Goal: Find specific page/section: Find specific page/section

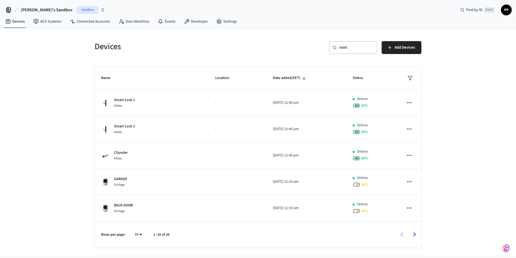
click at [77, 10] on span "Sandbox" at bounding box center [88, 9] width 22 height 7
click at [74, 45] on span "Production" at bounding box center [76, 44] width 22 height 7
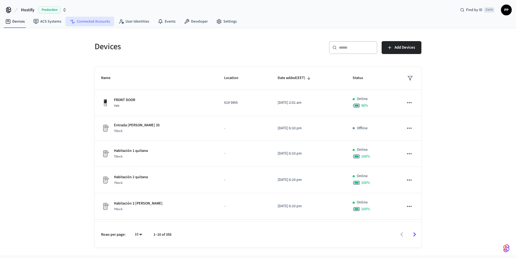
click at [90, 24] on link "Connected Accounts" at bounding box center [90, 22] width 49 height 10
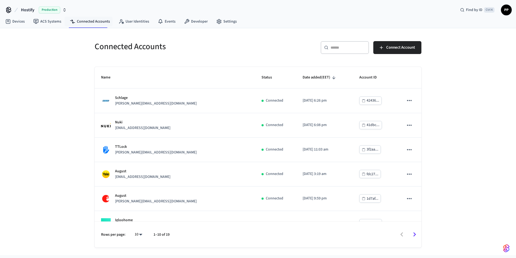
click at [51, 11] on span "Production" at bounding box center [50, 9] width 22 height 7
click at [65, 34] on span "Sandbox" at bounding box center [70, 34] width 22 height 7
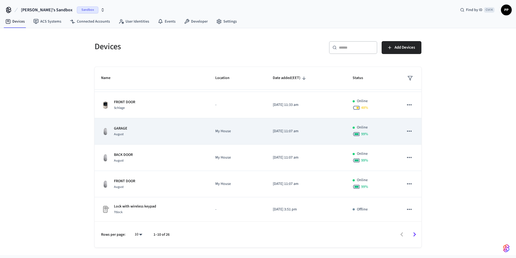
scroll to position [130, 0]
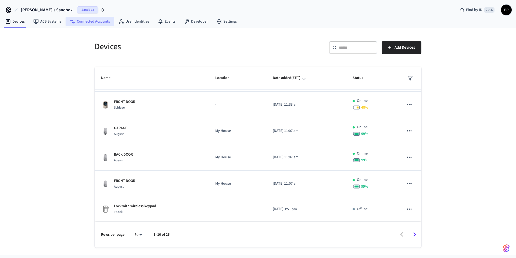
click at [95, 26] on link "Connected Accounts" at bounding box center [90, 22] width 49 height 10
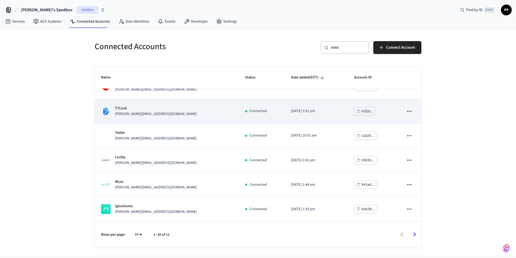
scroll to position [65, 0]
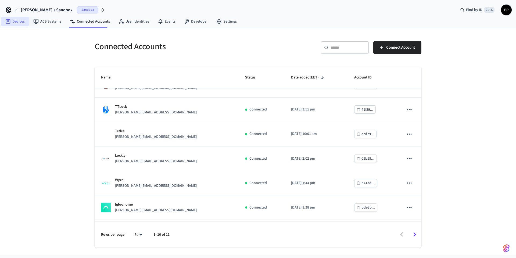
click at [20, 22] on link "Devices" at bounding box center [15, 22] width 28 height 10
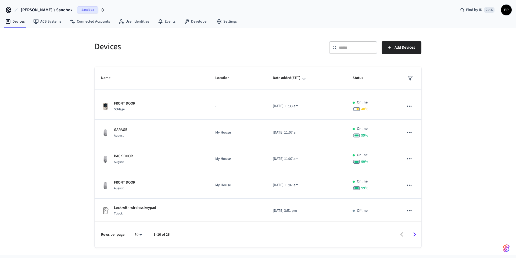
scroll to position [130, 0]
click at [138, 237] on body "Chavdar's Sandbox Sandbox Find by ID Ctrl K PP Devices ACS Systems Connected Ac…" at bounding box center [258, 127] width 516 height 255
click at [135, 241] on li "All" at bounding box center [136, 242] width 14 height 14
type input "**"
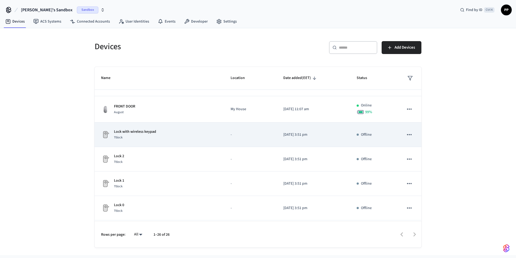
scroll to position [194, 0]
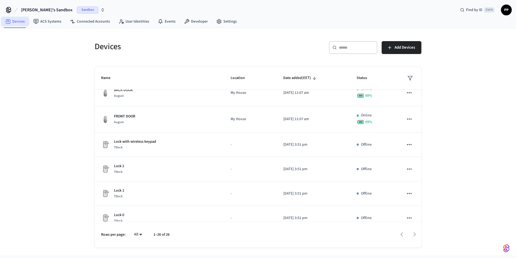
click at [17, 22] on link "Devices" at bounding box center [15, 22] width 28 height 10
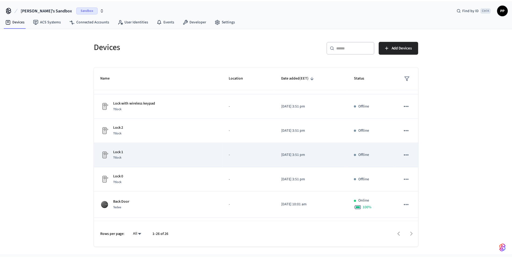
scroll to position [227, 0]
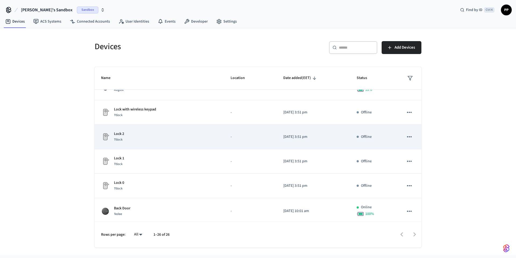
click at [167, 143] on td "Lock 2 Ttlock" at bounding box center [160, 137] width 130 height 24
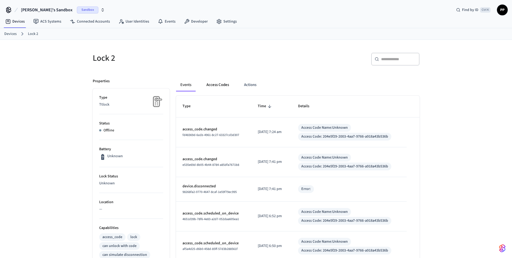
click at [213, 89] on button "Access Codes" at bounding box center [217, 84] width 31 height 13
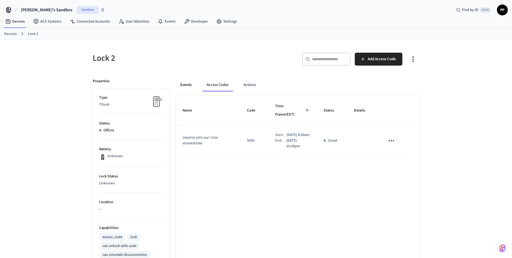
click at [187, 87] on button "Events" at bounding box center [186, 84] width 20 height 13
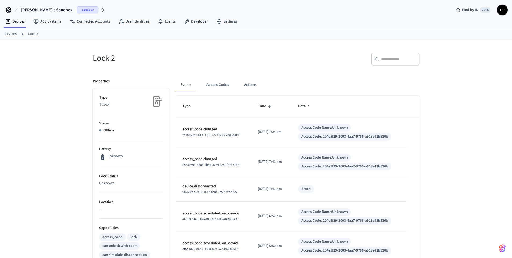
click at [10, 35] on link "Devices" at bounding box center [10, 34] width 12 height 6
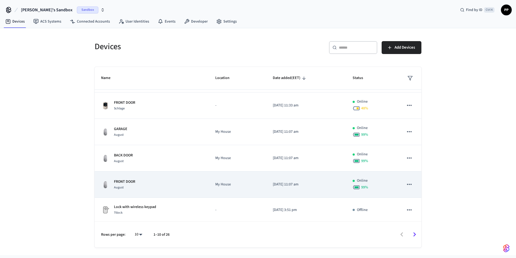
scroll to position [130, 0]
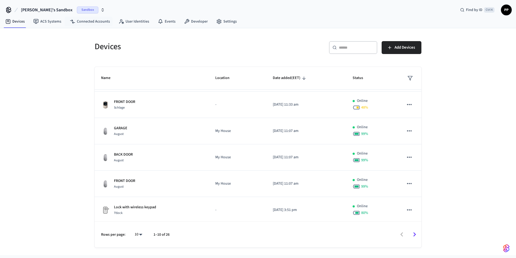
click at [71, 6] on button "[PERSON_NAME]'s Sandbox Sandbox" at bounding box center [62, 9] width 87 height 11
click at [72, 45] on span "Production" at bounding box center [76, 44] width 22 height 7
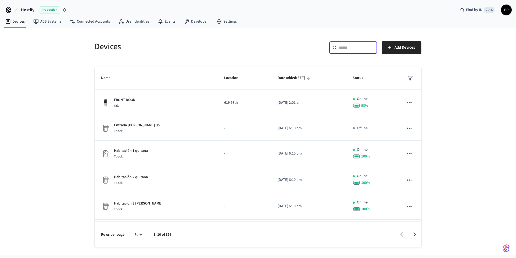
click at [345, 48] on input "text" at bounding box center [356, 47] width 35 height 5
paste input "**********"
type input "**********"
click at [348, 50] on input "text" at bounding box center [356, 47] width 35 height 5
paste input "**********"
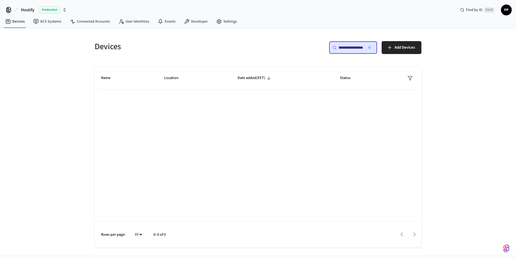
scroll to position [0, 18]
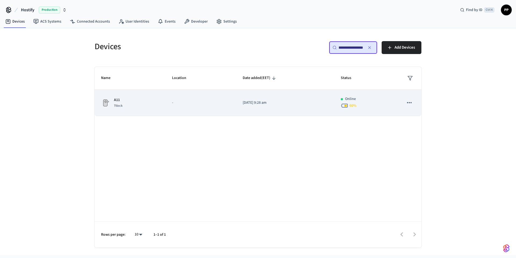
type input "**********"
click at [206, 105] on p "-" at bounding box center [201, 103] width 58 height 6
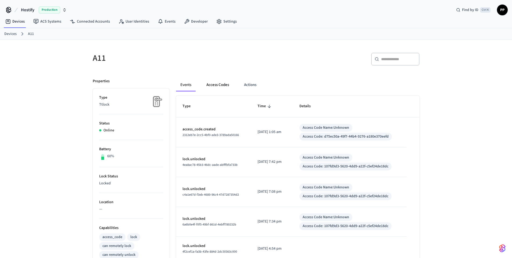
click at [220, 86] on button "Access Codes" at bounding box center [217, 84] width 31 height 13
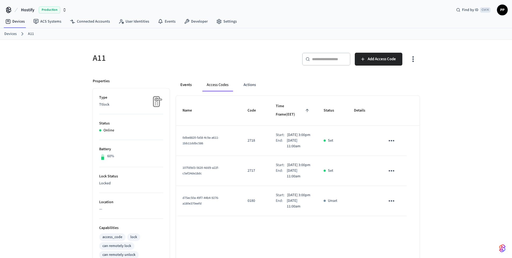
click at [184, 85] on button "Events" at bounding box center [186, 84] width 20 height 13
